Goal: Task Accomplishment & Management: Use online tool/utility

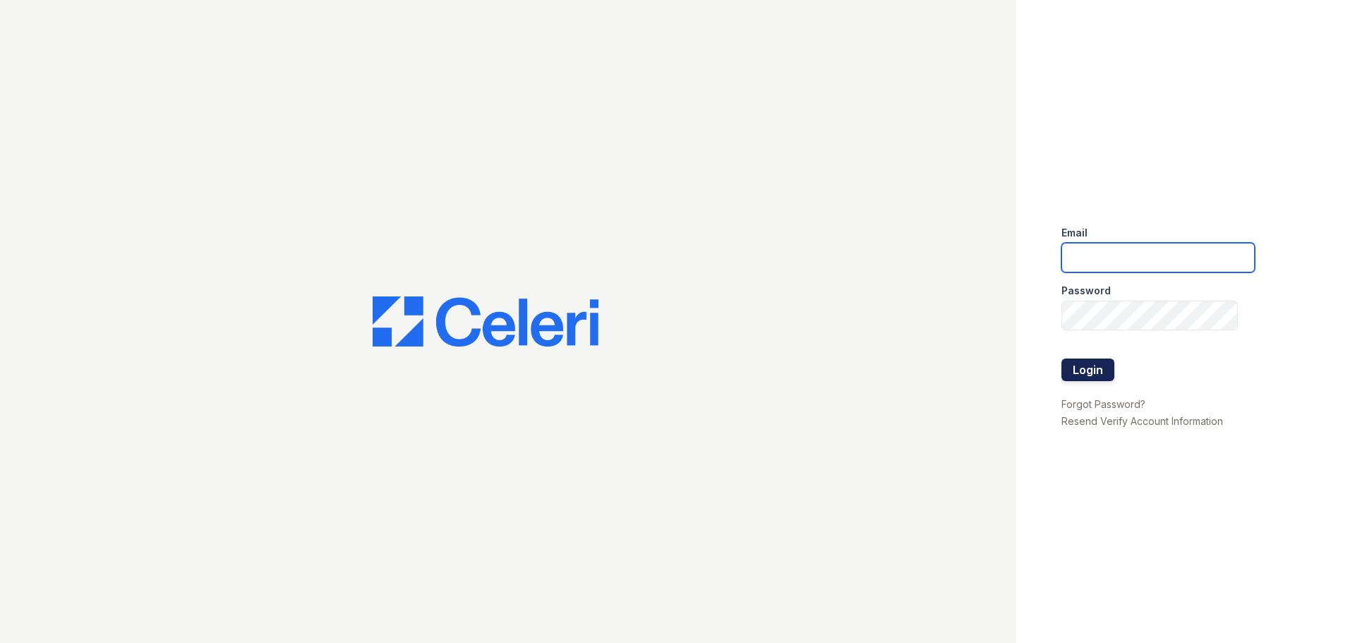
type input "mccallum2@cafmanagement.com"
click at [1091, 371] on button "Login" at bounding box center [1088, 370] width 53 height 23
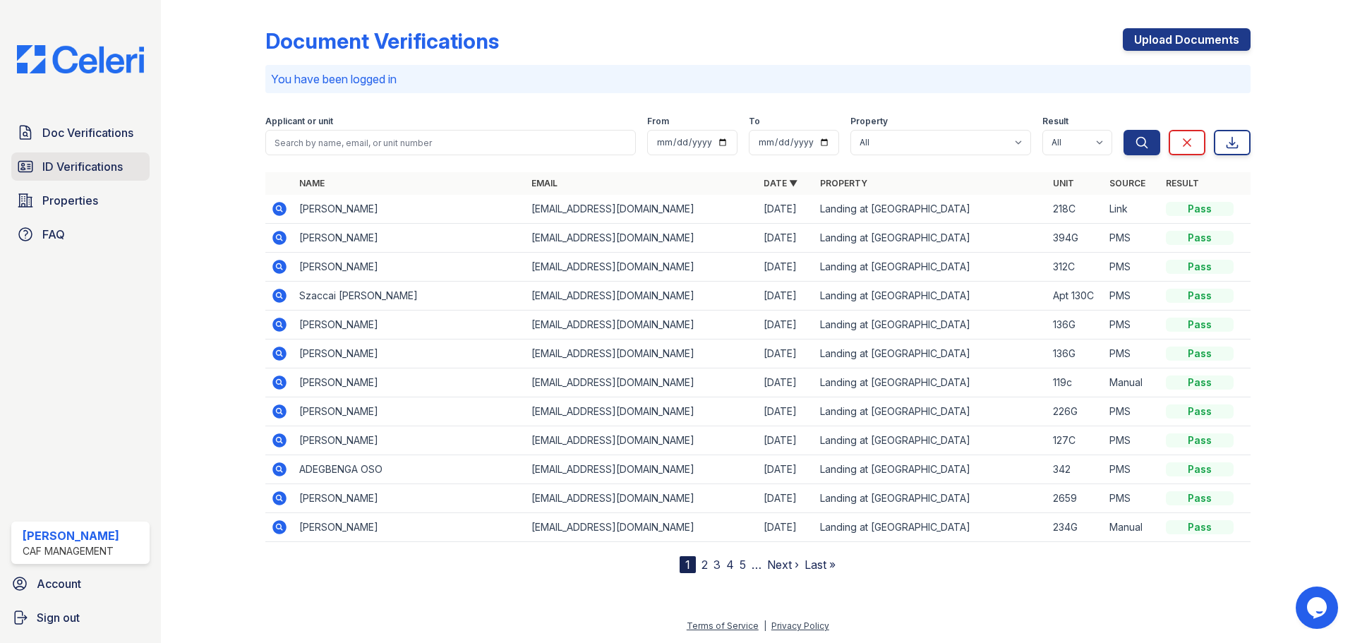
click at [102, 174] on span "ID Verifications" at bounding box center [82, 166] width 80 height 17
